Goal: Check status: Check status

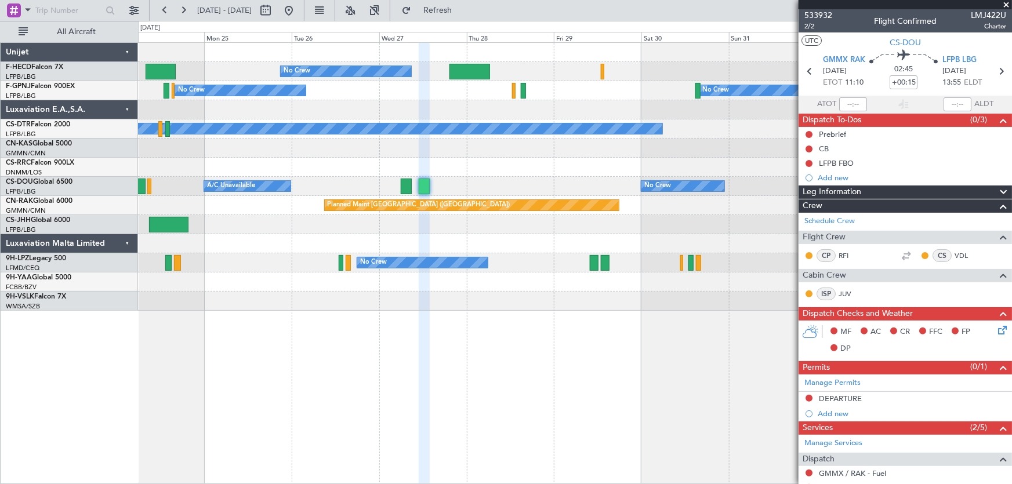
scroll to position [38, 0]
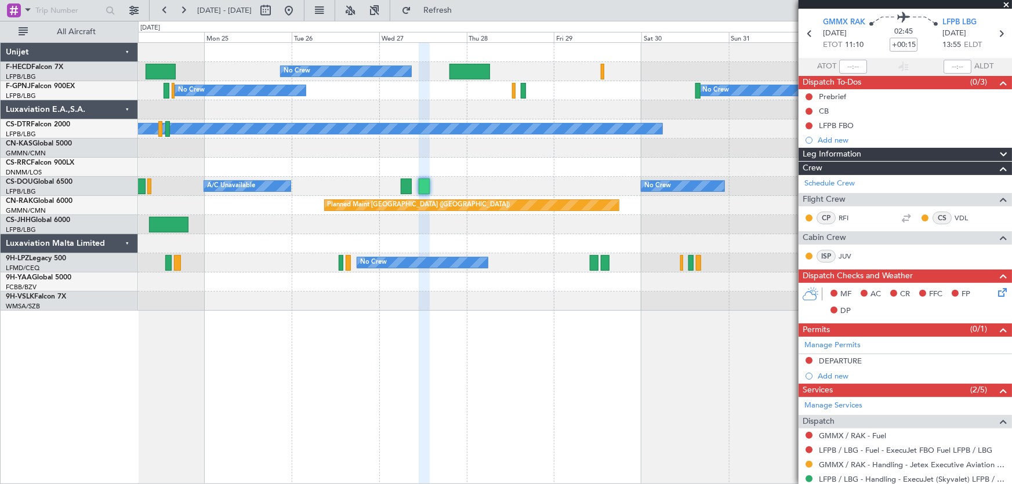
click at [299, 113] on div "Planned Maint [GEOGRAPHIC_DATA] ([GEOGRAPHIC_DATA]) No Crew Planned Maint [GEOG…" at bounding box center [575, 177] width 874 height 268
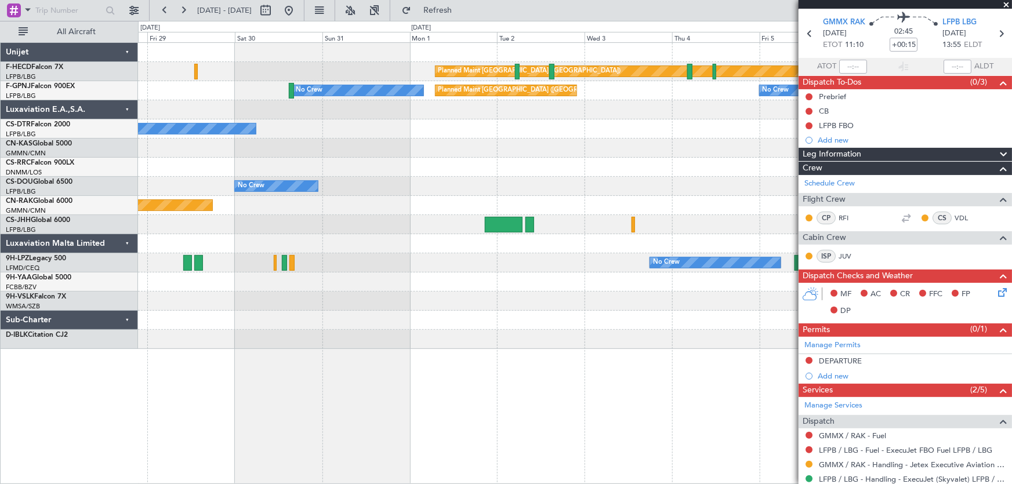
click at [358, 279] on div at bounding box center [575, 282] width 874 height 19
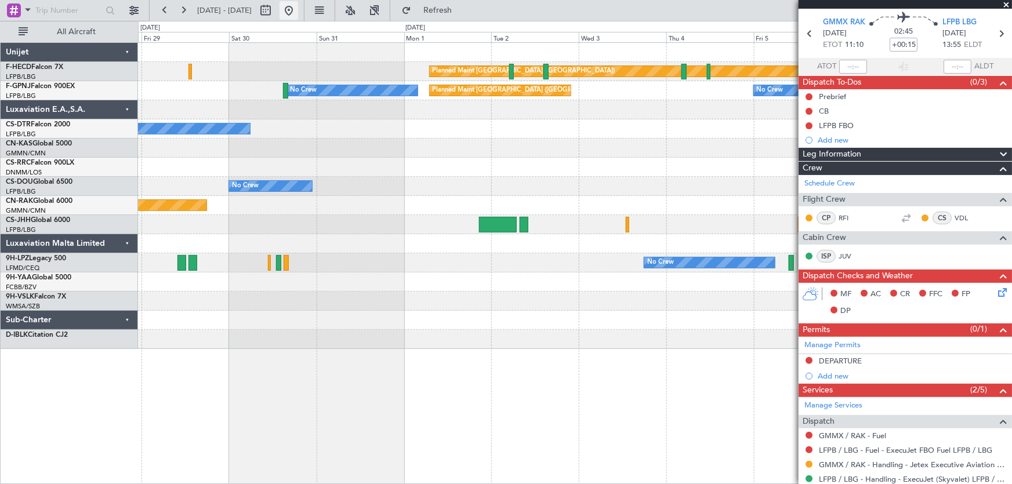
click at [298, 13] on button at bounding box center [289, 10] width 19 height 19
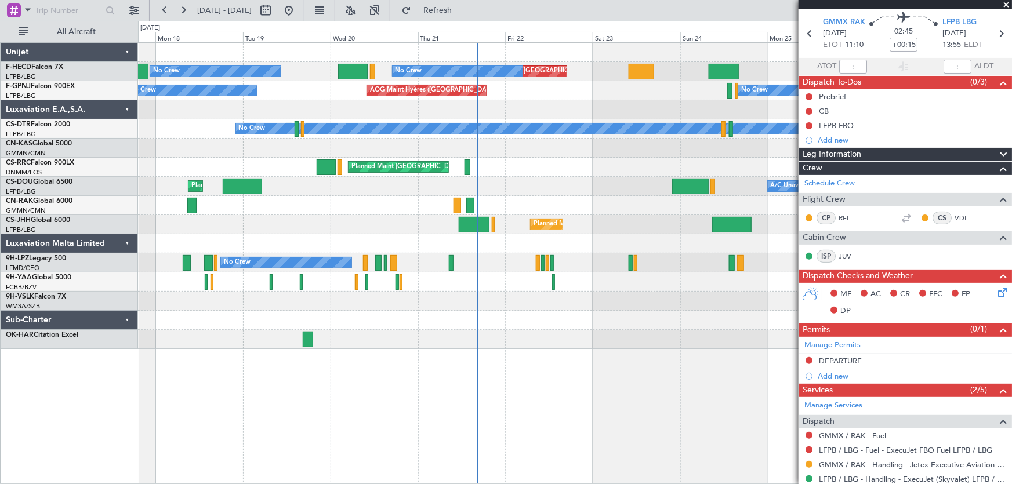
click at [554, 165] on div "Planned Maint [GEOGRAPHIC_DATA] ([GEOGRAPHIC_DATA]) Planned Maint [GEOGRAPHIC_D…" at bounding box center [575, 196] width 874 height 306
click at [298, 16] on button at bounding box center [289, 10] width 19 height 19
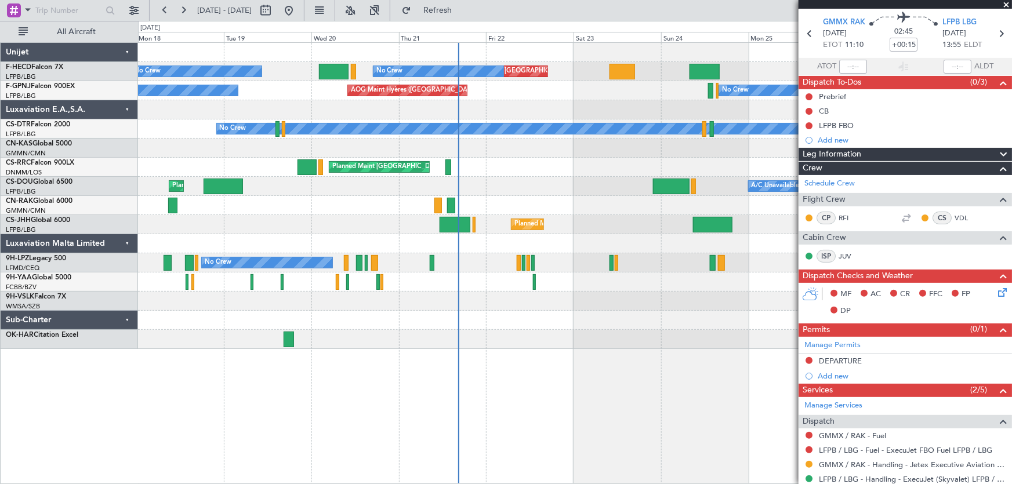
click at [501, 120] on div "Planned Maint [GEOGRAPHIC_DATA] ([GEOGRAPHIC_DATA]) Planned Maint [GEOGRAPHIC_D…" at bounding box center [575, 196] width 874 height 306
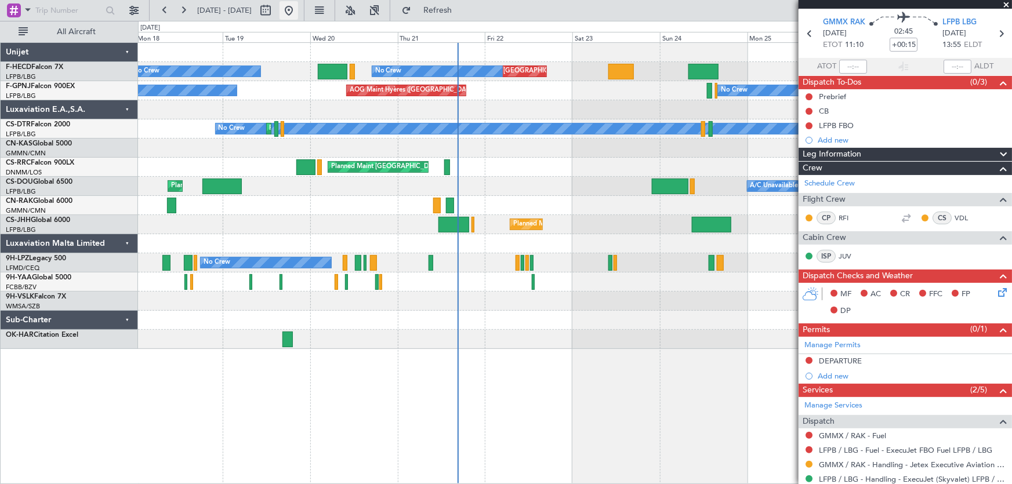
click at [298, 7] on button at bounding box center [289, 10] width 19 height 19
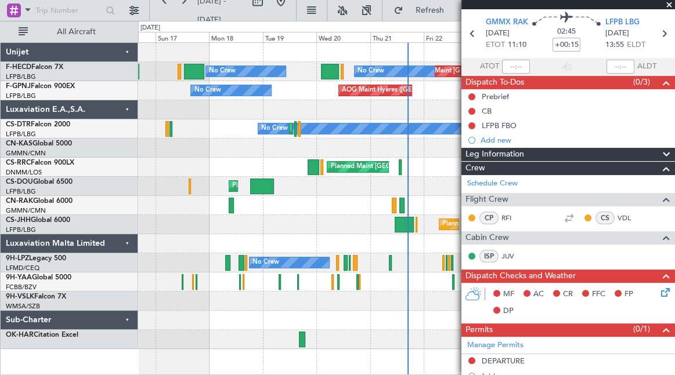
click at [141, 120] on div "No Crew Planned Maint Sofia Planned Maint [GEOGRAPHIC_DATA] ([GEOGRAPHIC_DATA])" at bounding box center [406, 129] width 536 height 19
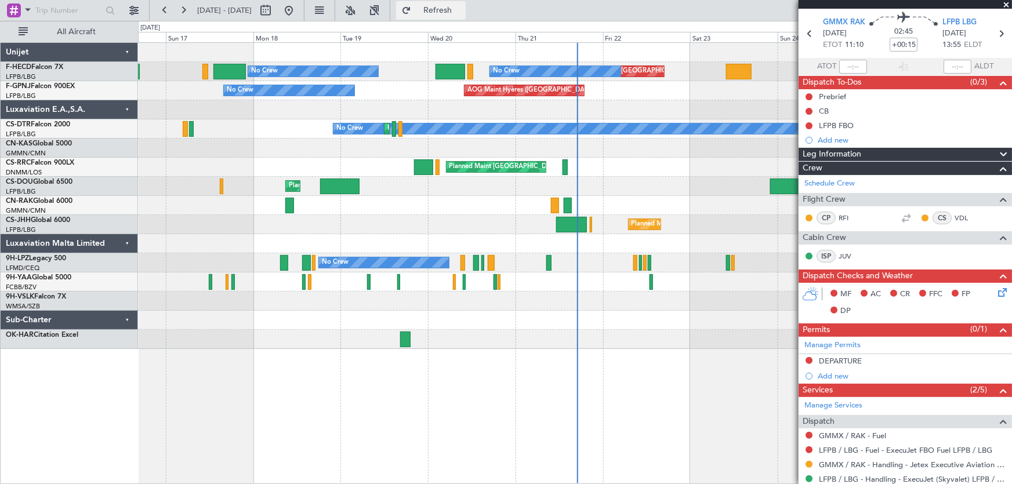
click at [466, 4] on button "Refresh" at bounding box center [431, 10] width 70 height 19
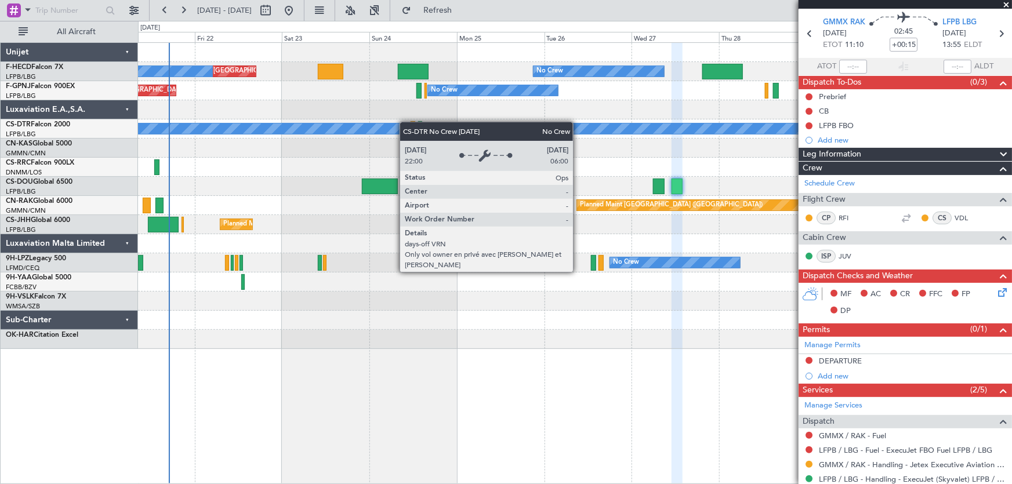
click at [190, 121] on div "Planned Maint [GEOGRAPHIC_DATA] ([GEOGRAPHIC_DATA]) Planned Maint [GEOGRAPHIC_D…" at bounding box center [575, 196] width 874 height 306
